Goal: Find specific page/section

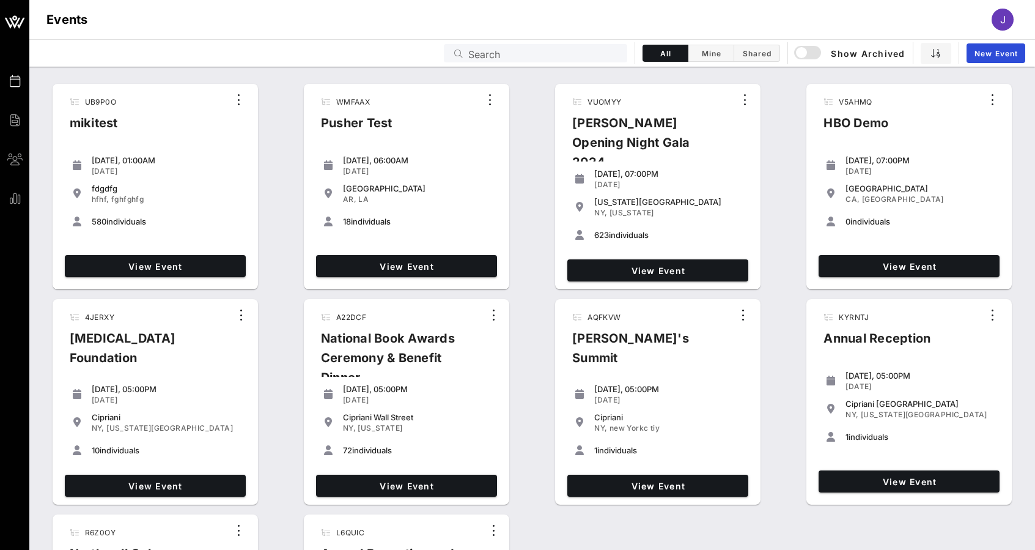
click at [549, 53] on input "Search" at bounding box center [544, 53] width 152 height 16
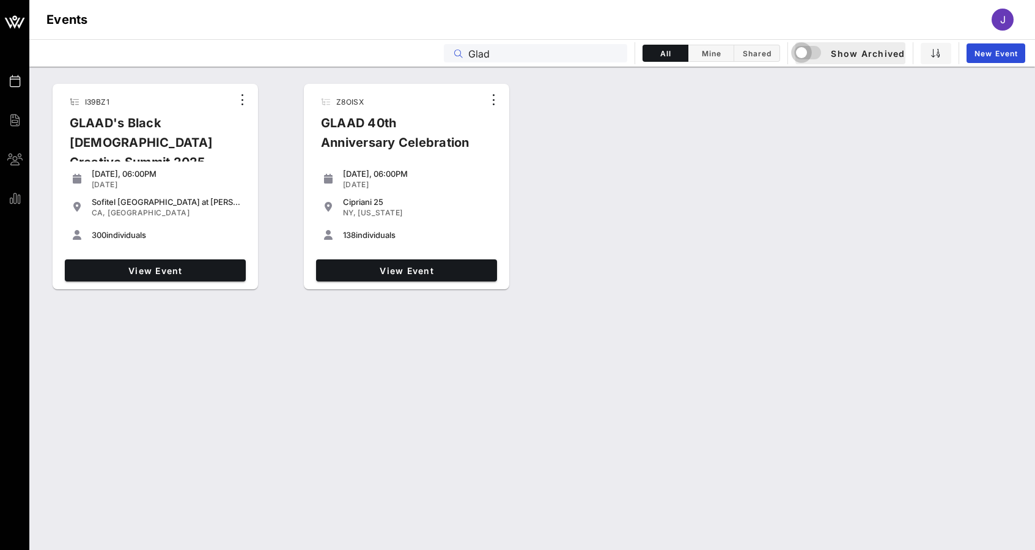
drag, startPoint x: 450, startPoint y: 95, endPoint x: 811, endPoint y: 54, distance: 363.0
click at [810, 54] on div "button" at bounding box center [801, 52] width 17 height 17
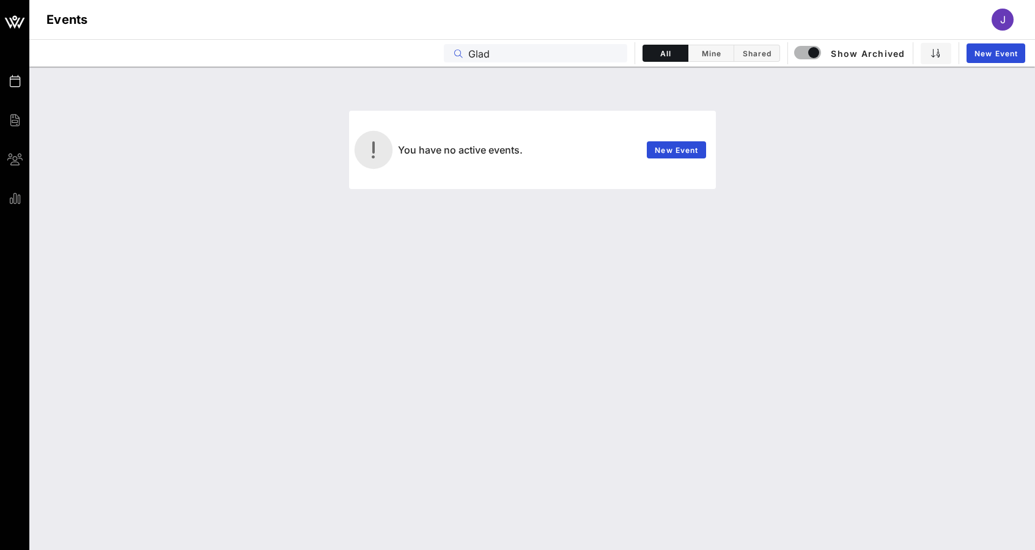
click at [484, 56] on input "Glad" at bounding box center [544, 53] width 152 height 16
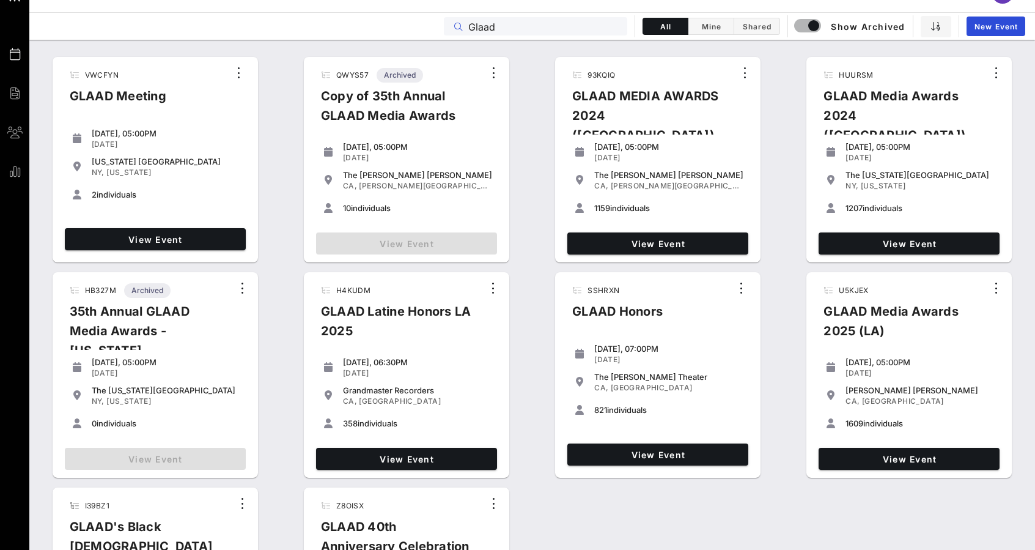
scroll to position [27, 0]
type input "Glaad"
click at [913, 246] on span "View Event" at bounding box center [908, 243] width 171 height 10
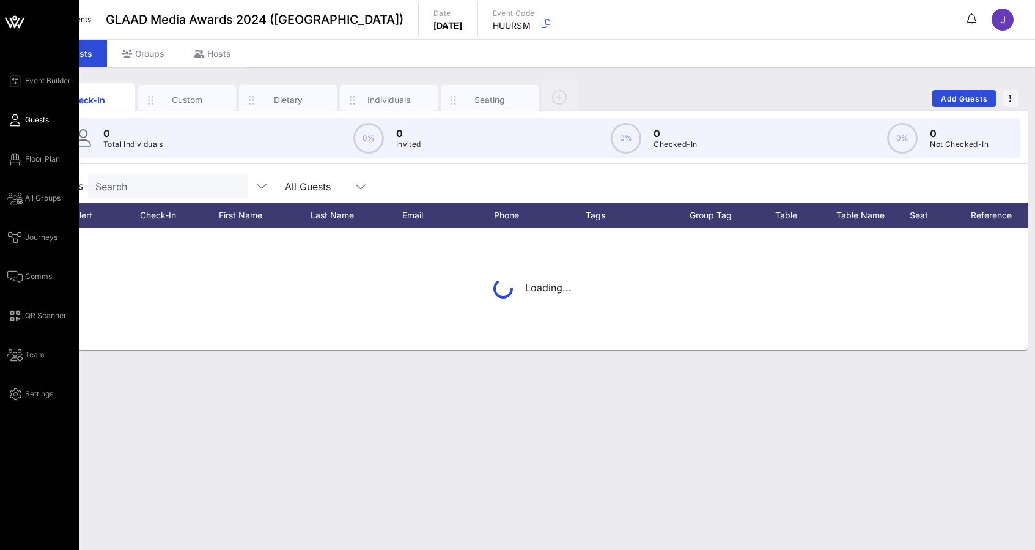
click at [25, 166] on div "Event Builder Guests Floor Plan All Groups Journeys Comms QR Scanner Team Setti…" at bounding box center [43, 237] width 72 height 328
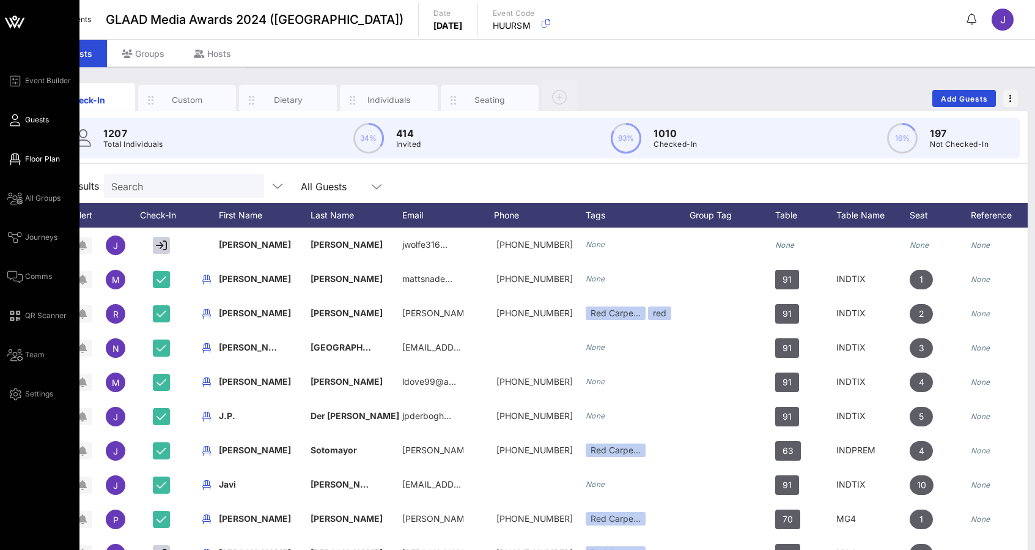
click at [25, 156] on span "Floor Plan" at bounding box center [42, 158] width 35 height 11
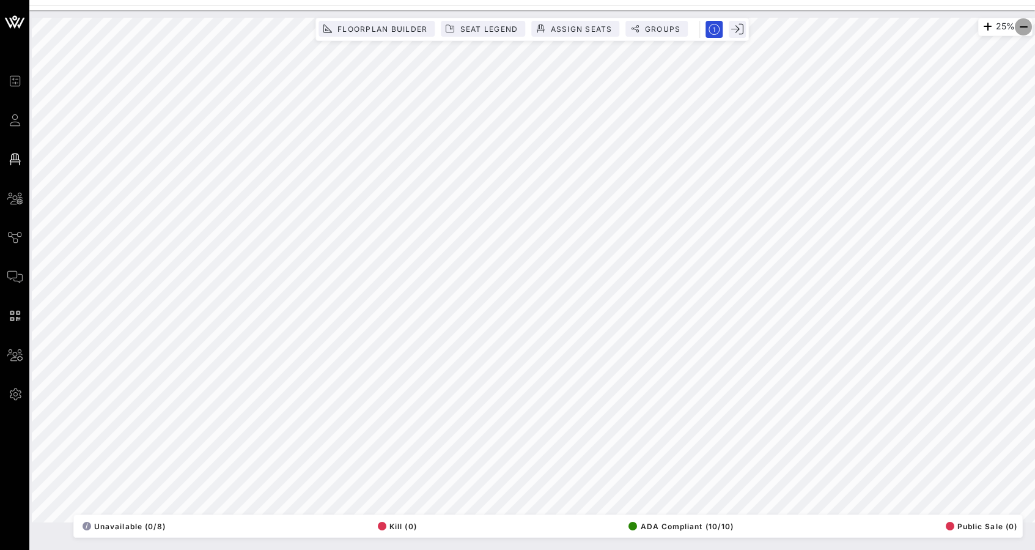
click at [1021, 25] on icon "button" at bounding box center [1023, 27] width 15 height 15
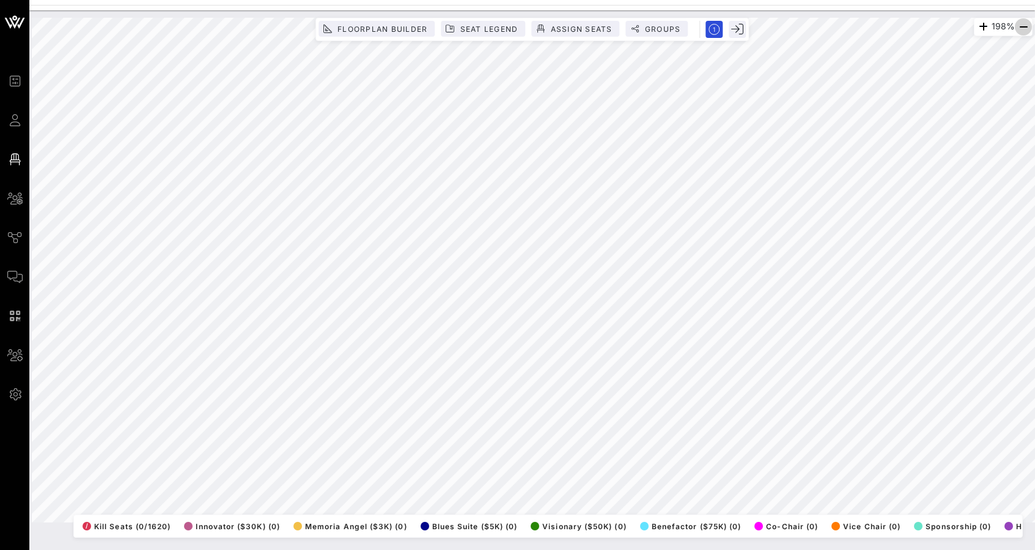
click at [1022, 23] on icon "button" at bounding box center [1023, 27] width 15 height 15
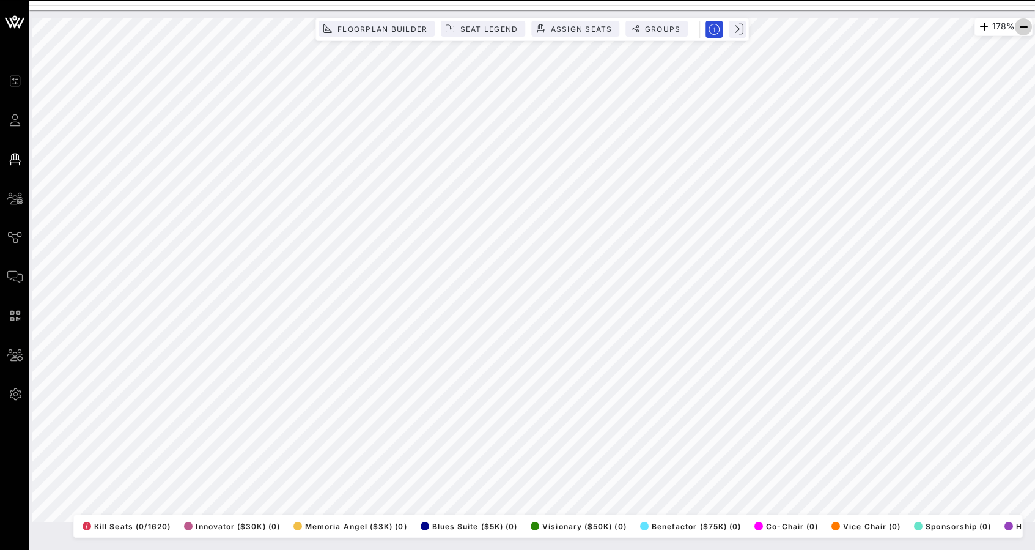
click at [1022, 23] on icon "button" at bounding box center [1023, 27] width 15 height 15
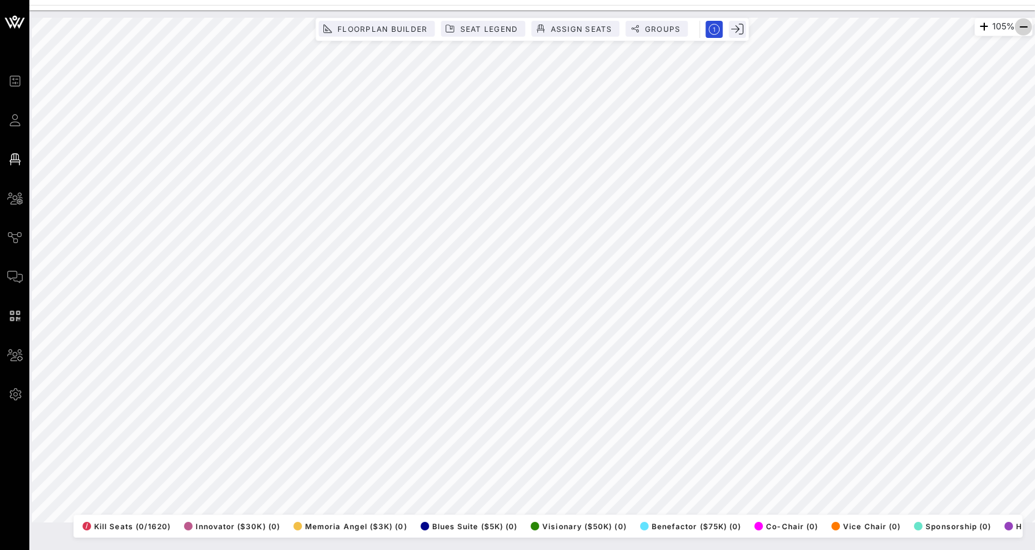
click at [1022, 23] on icon "button" at bounding box center [1023, 27] width 15 height 15
